Goal: Task Accomplishment & Management: Manage account settings

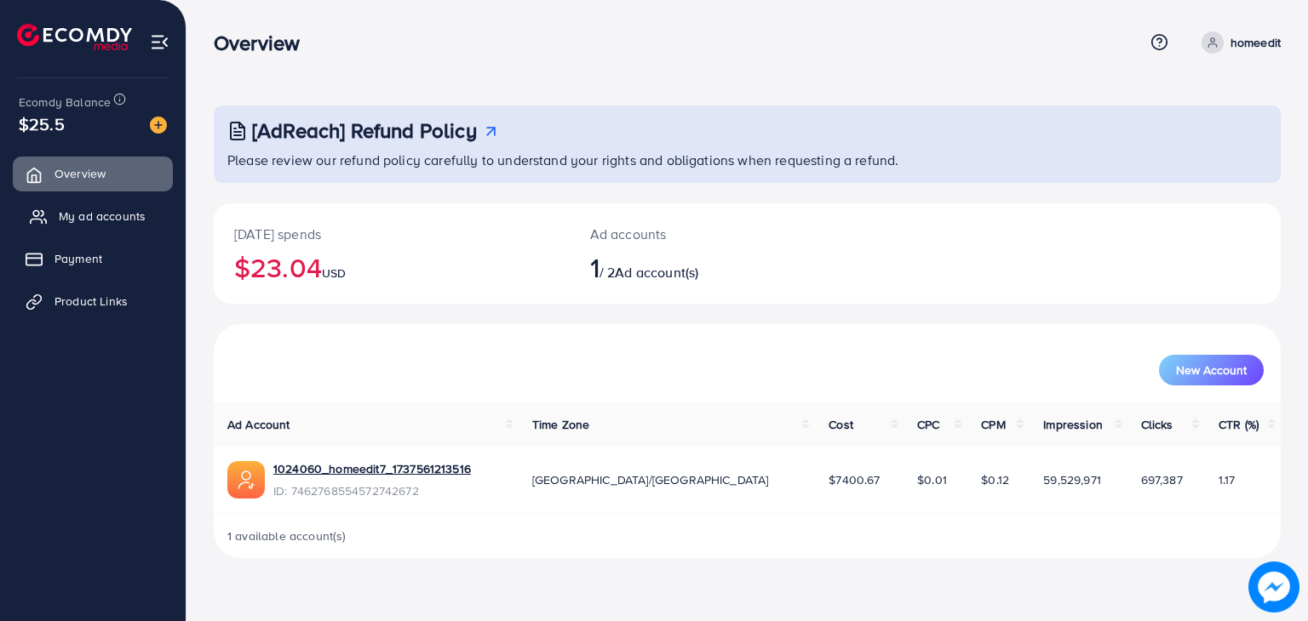
click at [117, 209] on span "My ad accounts" at bounding box center [102, 216] width 87 height 17
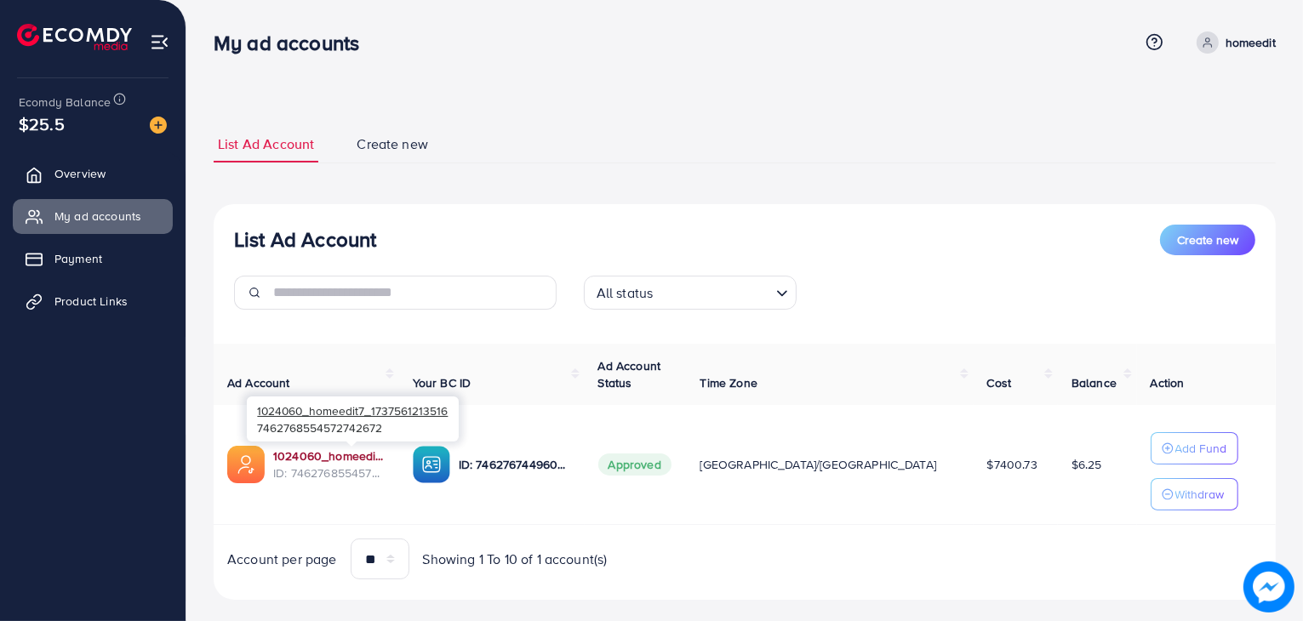
click at [375, 460] on link "1024060_homeedit7_1737561213516" at bounding box center [329, 456] width 112 height 17
click at [116, 299] on span "Product Links" at bounding box center [95, 301] width 73 height 17
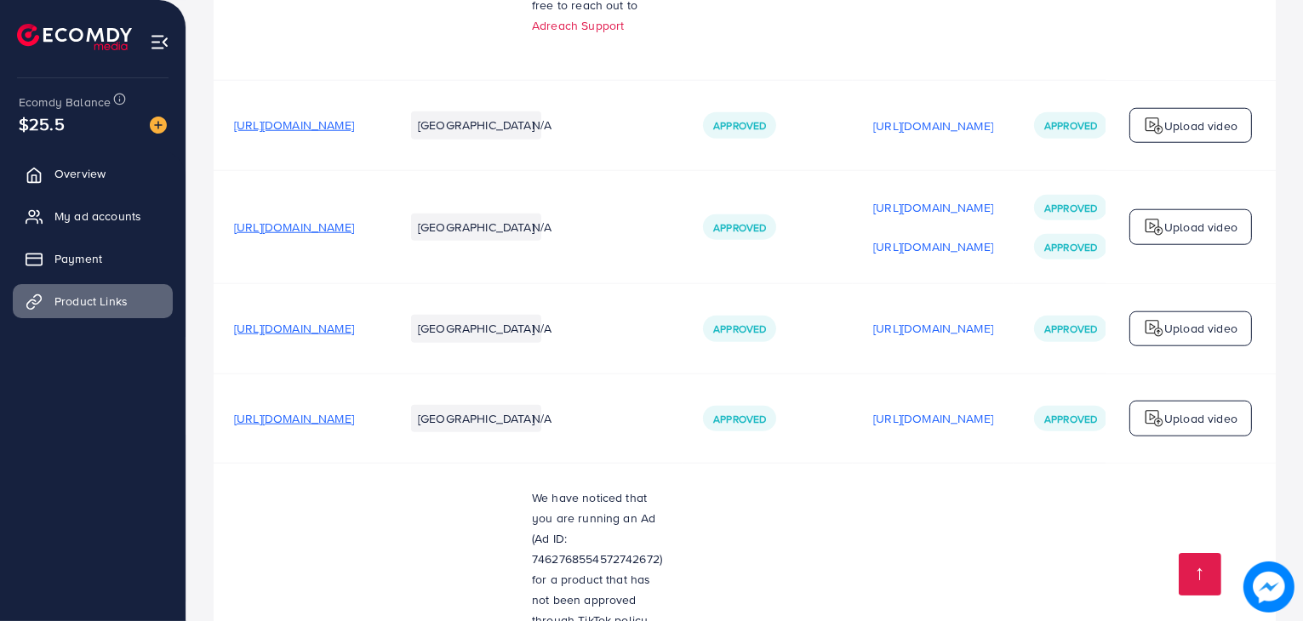
scroll to position [2043, 0]
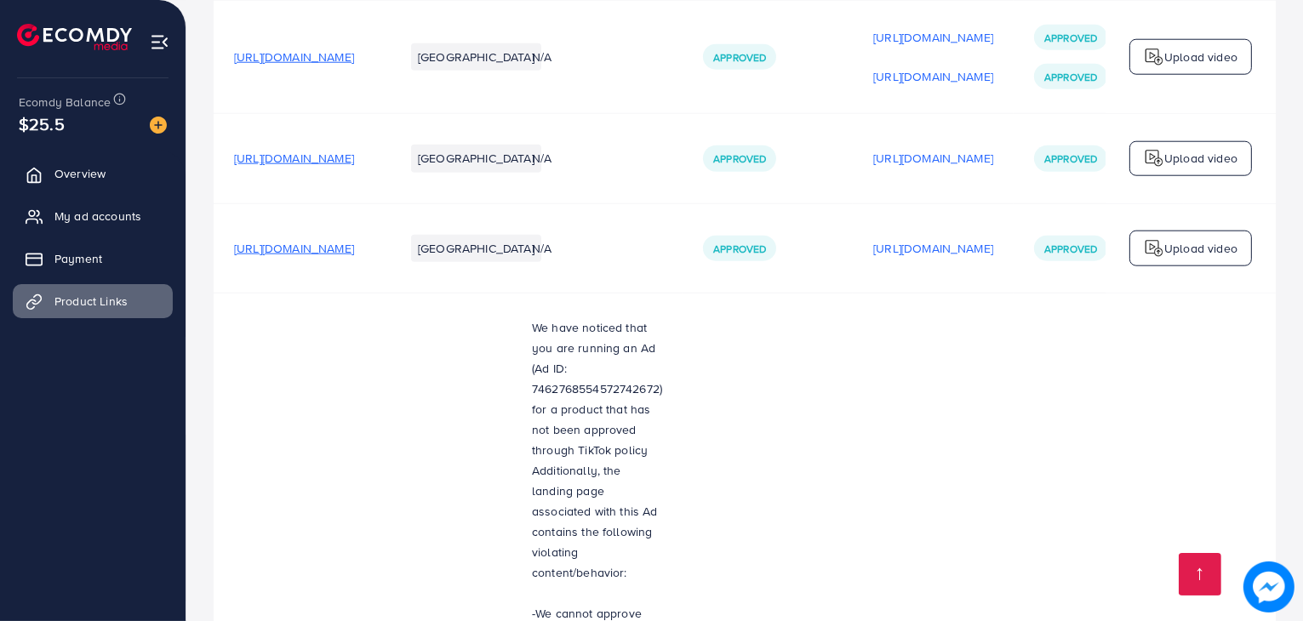
click at [354, 150] on span "https://www.solefuel.store/collections/sandals" at bounding box center [294, 158] width 120 height 17
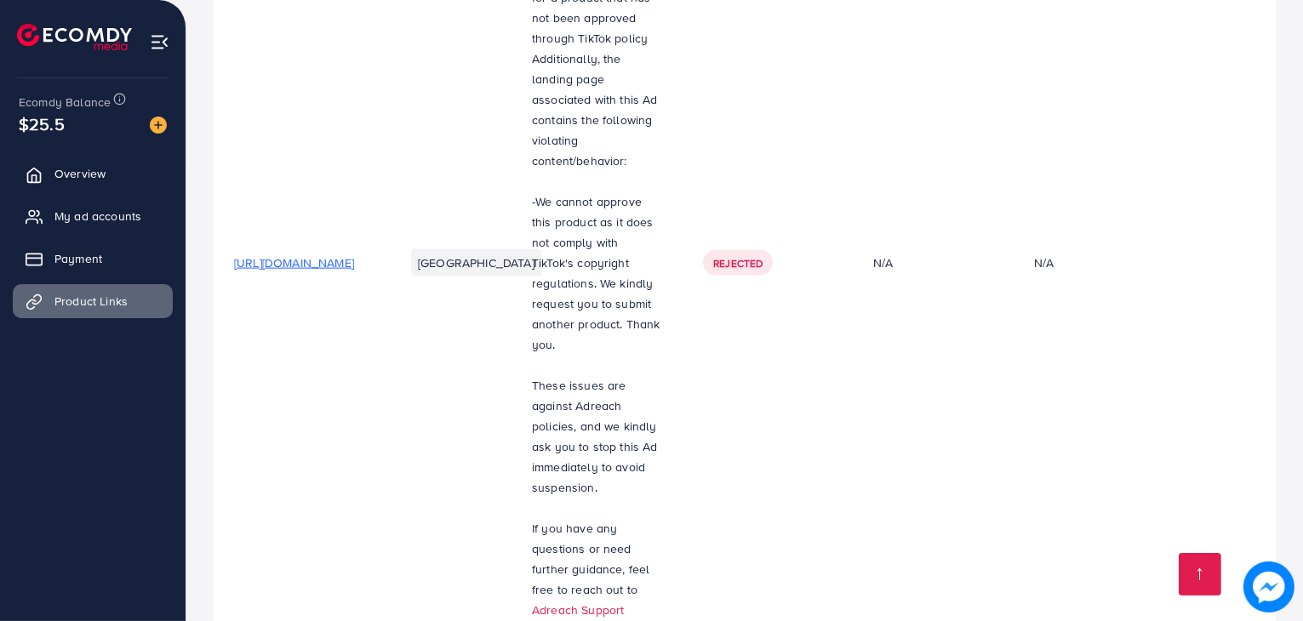
scroll to position [2639, 0]
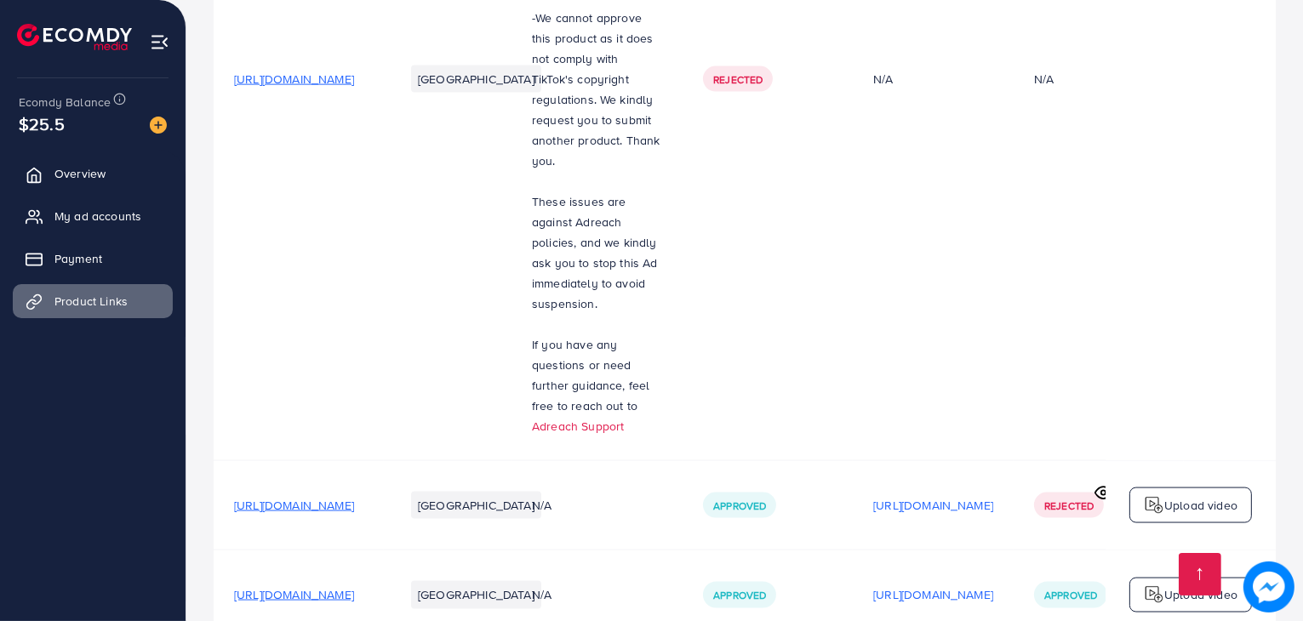
click at [348, 497] on span "https://www.solefuel.store/collections/premium-loafers" at bounding box center [294, 505] width 120 height 17
click at [112, 205] on link "My ad accounts" at bounding box center [93, 216] width 160 height 34
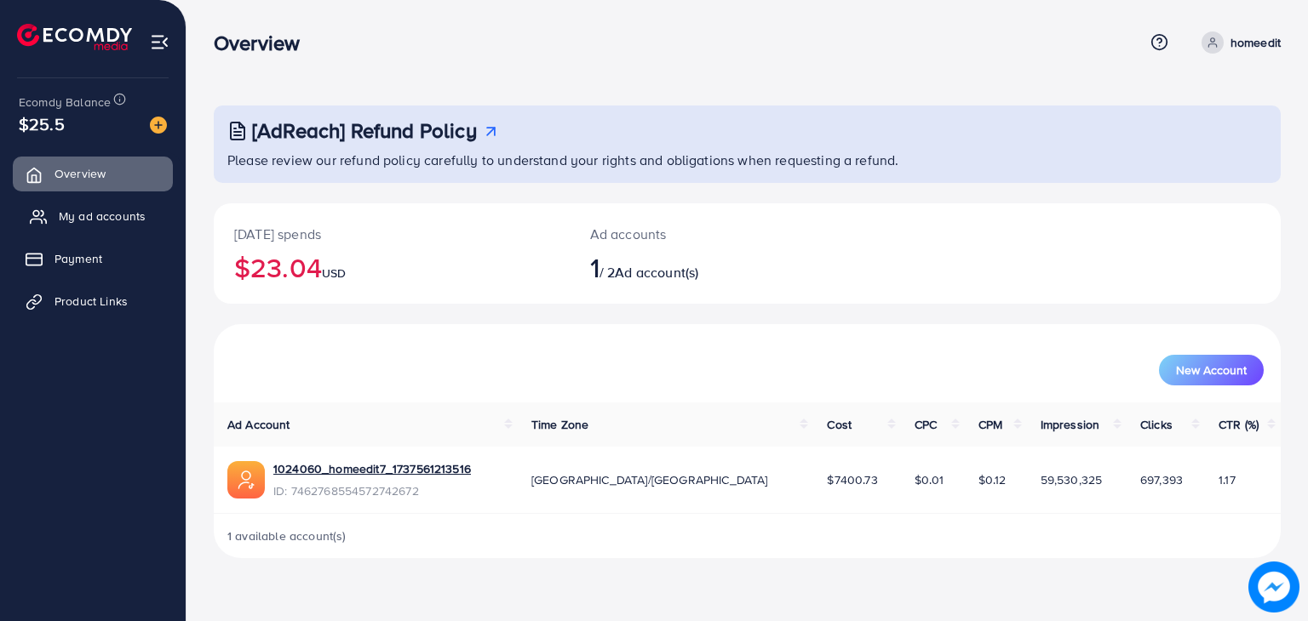
click at [144, 213] on link "My ad accounts" at bounding box center [93, 216] width 160 height 34
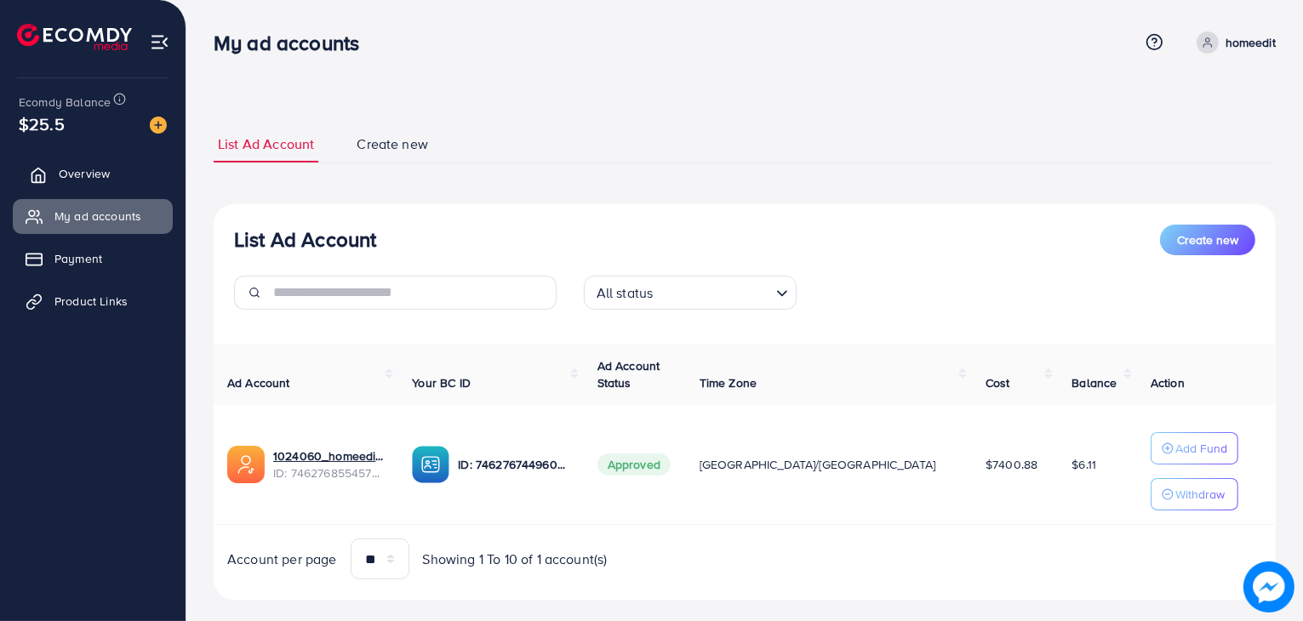
click at [102, 168] on span "Overview" at bounding box center [84, 173] width 51 height 17
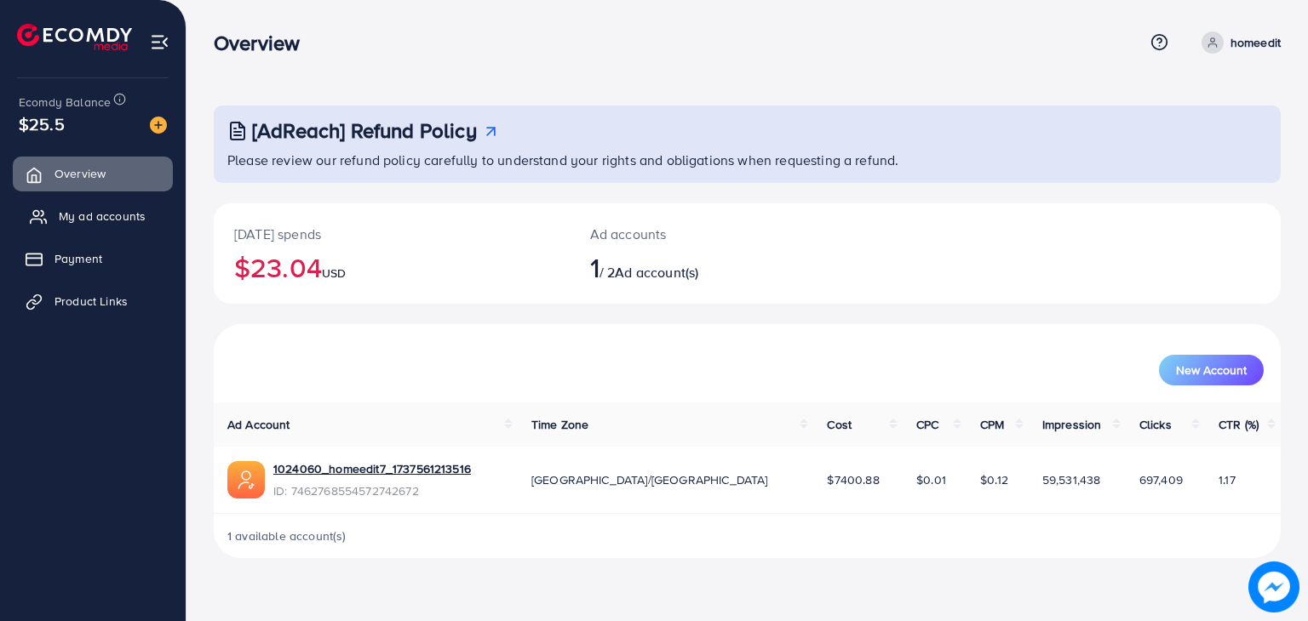
click at [78, 223] on span "My ad accounts" at bounding box center [102, 216] width 87 height 17
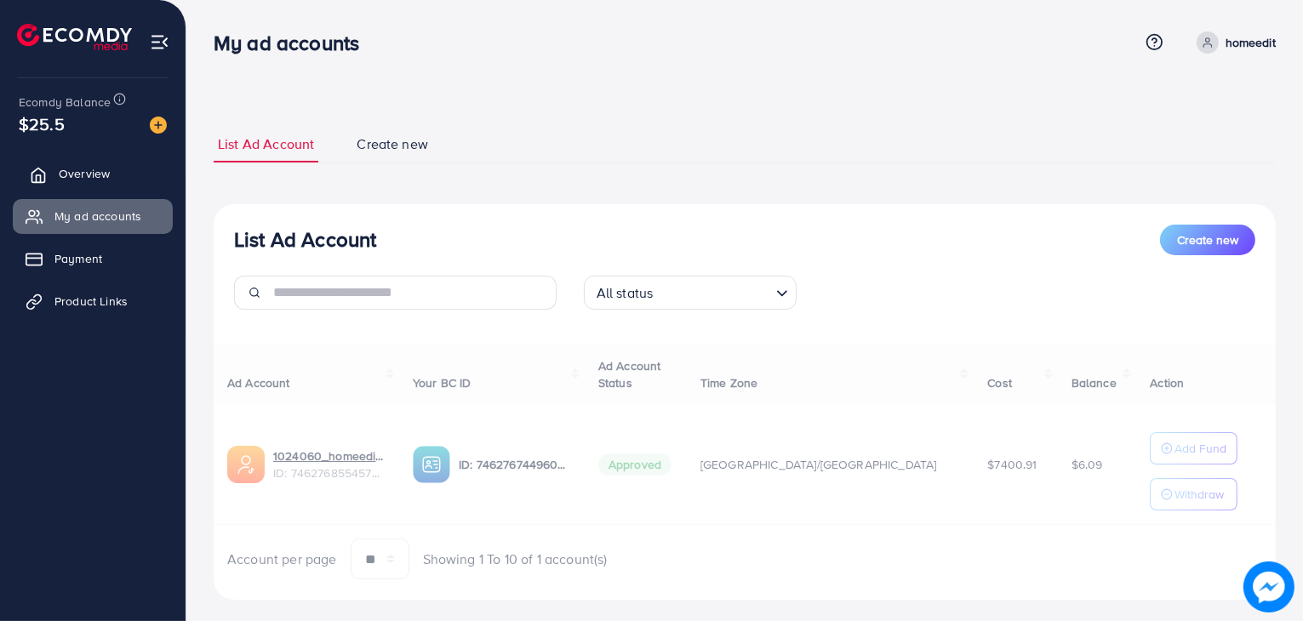
click at [107, 186] on link "Overview" at bounding box center [93, 174] width 160 height 34
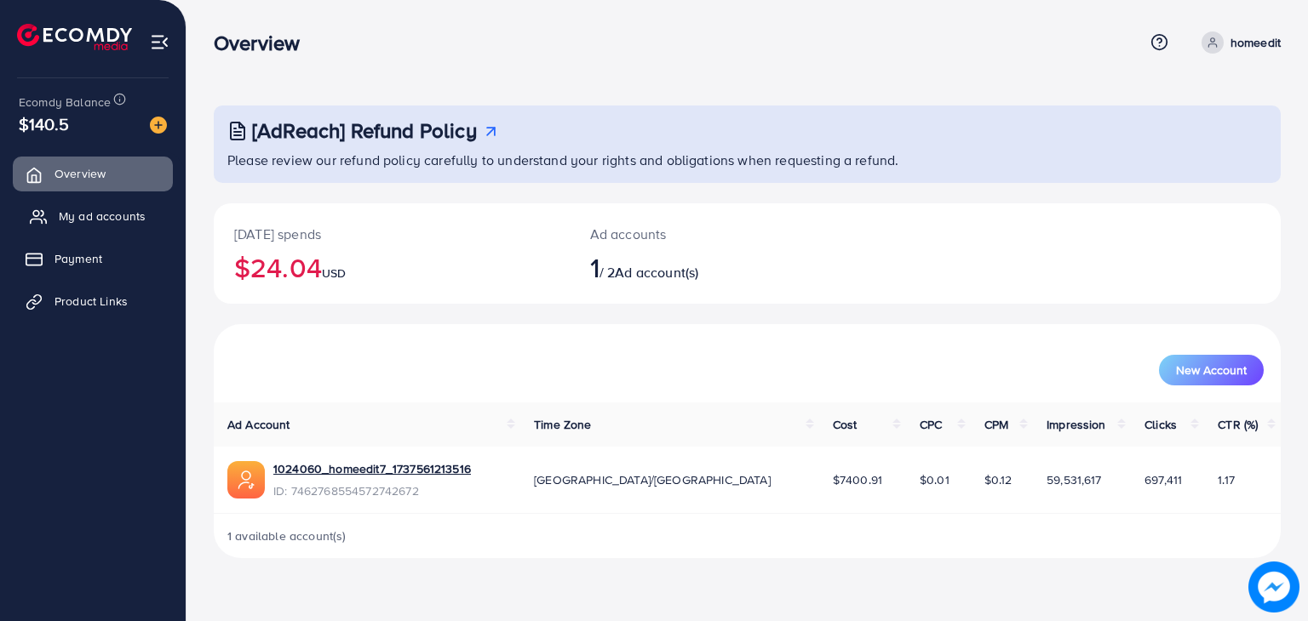
click at [116, 205] on link "My ad accounts" at bounding box center [93, 216] width 160 height 34
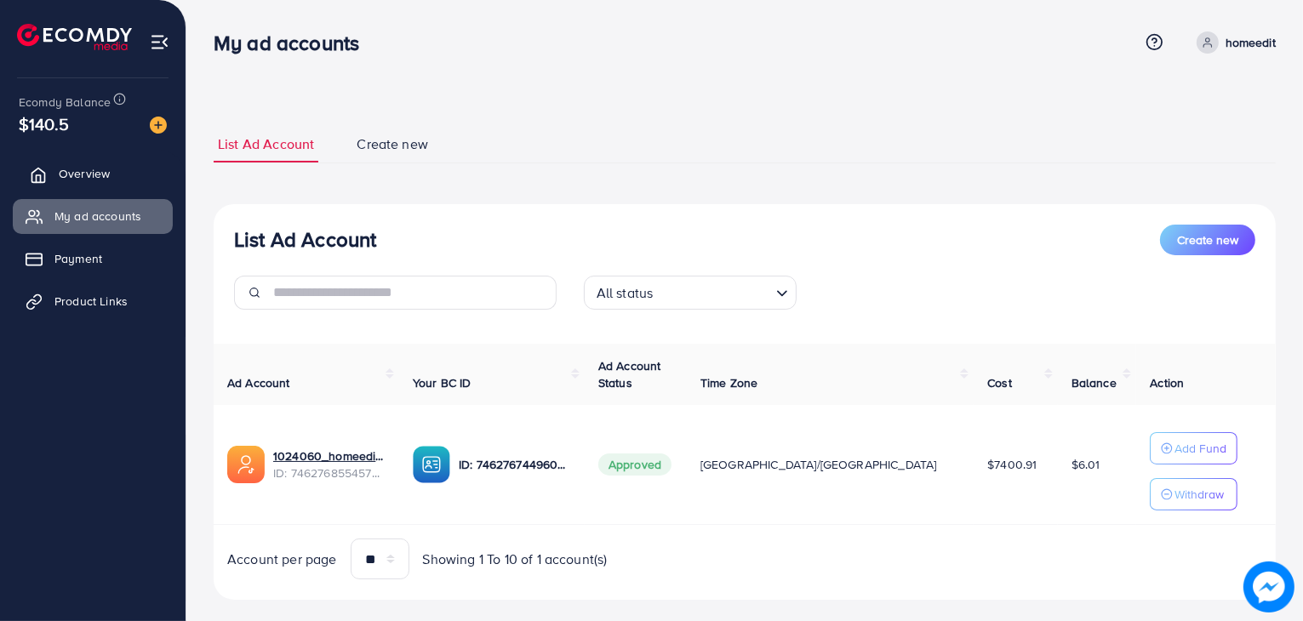
click at [124, 168] on link "Overview" at bounding box center [93, 174] width 160 height 34
